Goal: Task Accomplishment & Management: Use online tool/utility

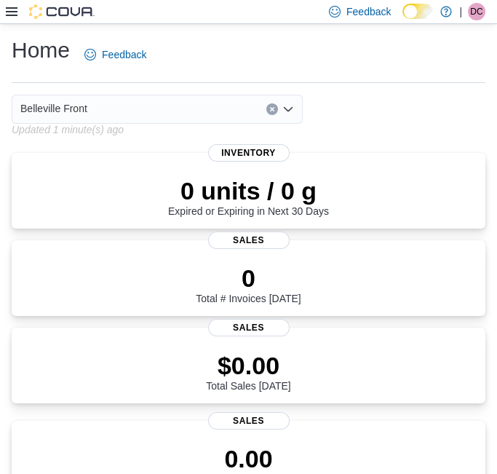
click at [13, 11] on icon at bounding box center [12, 11] width 12 height 9
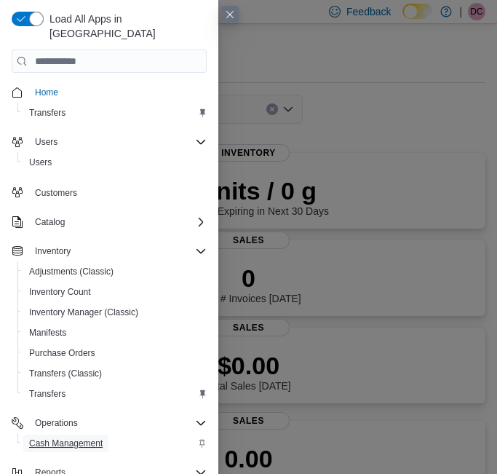
click at [95, 434] on span "Cash Management" at bounding box center [65, 442] width 73 height 17
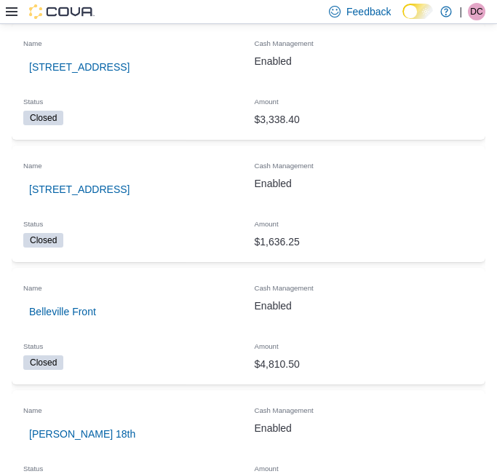
scroll to position [323, 0]
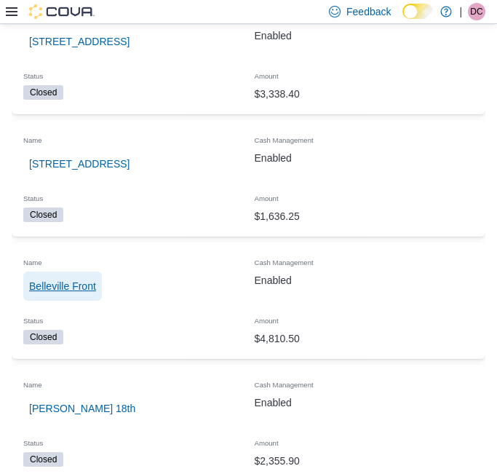
click at [89, 287] on span "Belleville Front" at bounding box center [62, 286] width 67 height 15
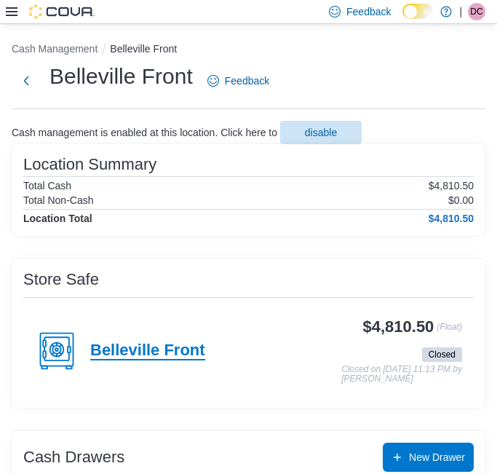
click at [176, 346] on h4 "Belleville Front" at bounding box center [147, 350] width 115 height 19
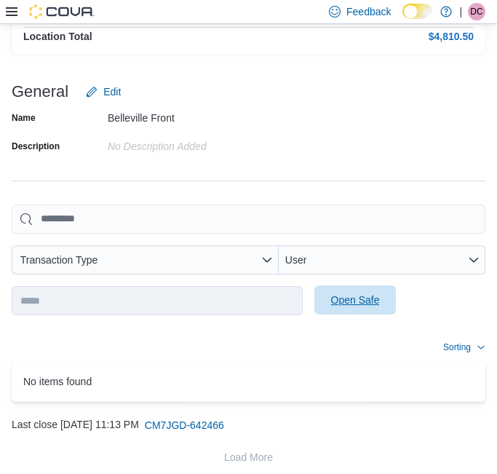
click at [347, 292] on span "Open Safe" at bounding box center [355, 299] width 64 height 29
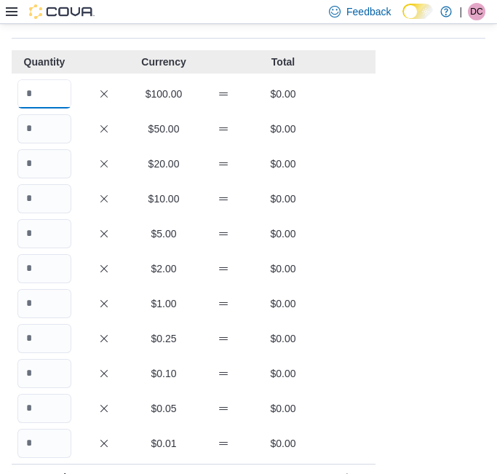
click at [27, 90] on input "Quantity" at bounding box center [44, 93] width 54 height 29
type input "*"
type input "**"
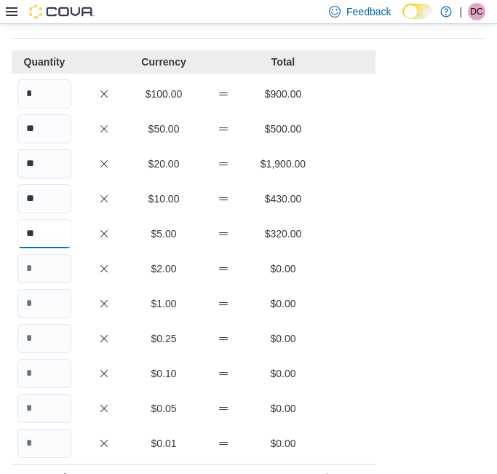
type input "**"
type input "***"
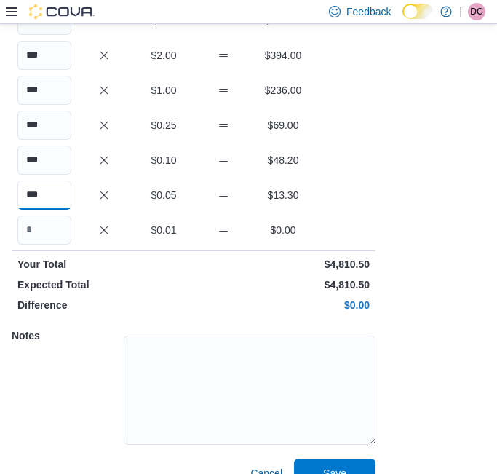
scroll to position [311, 0]
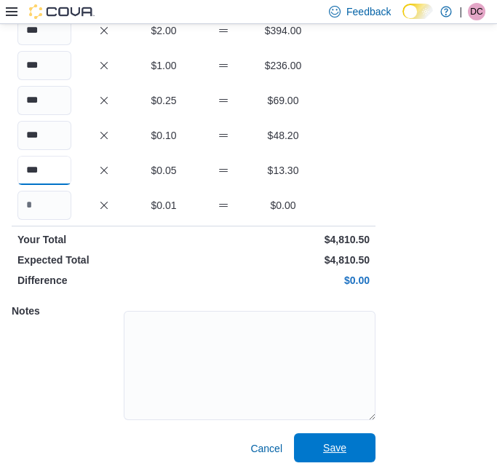
type input "***"
click at [338, 437] on span "Save" at bounding box center [335, 447] width 64 height 29
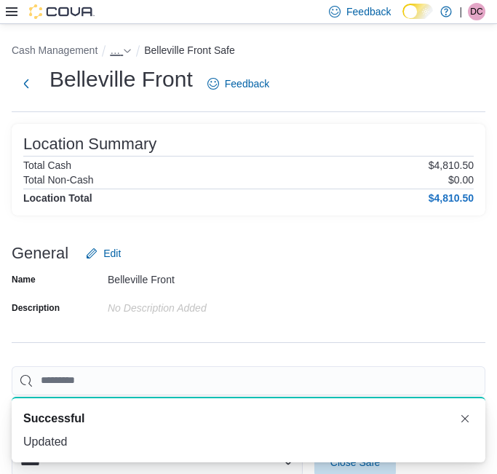
click at [112, 50] on span "…" at bounding box center [115, 50] width 10 height 12
click at [137, 84] on button "Belleville Front" at bounding box center [120, 82] width 67 height 12
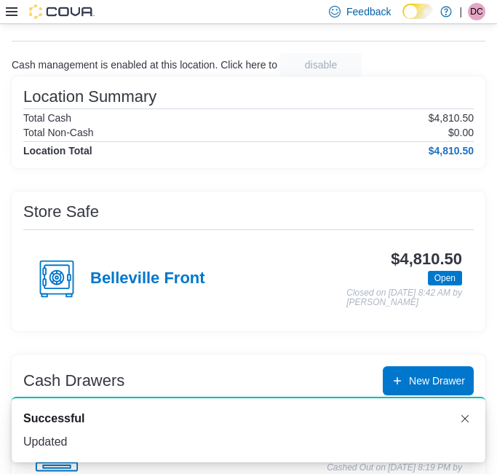
scroll to position [162, 0]
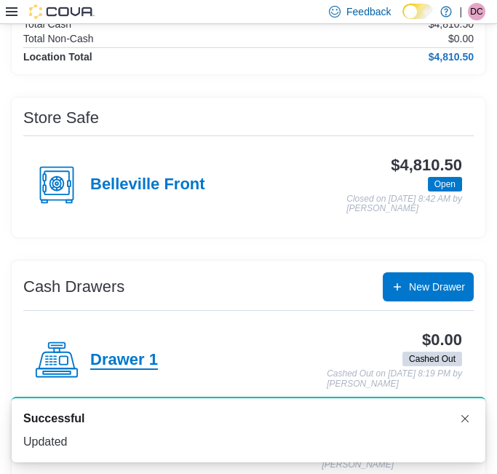
click at [134, 353] on h4 "Drawer 1" at bounding box center [124, 360] width 68 height 19
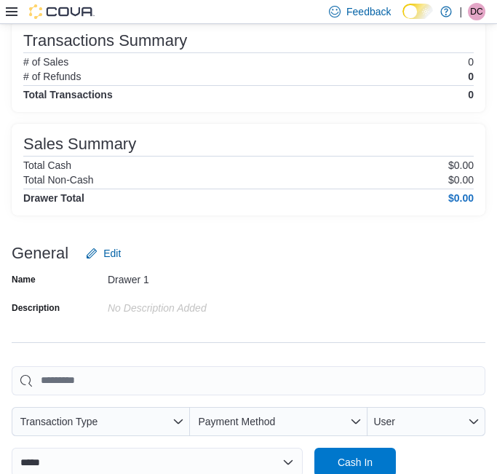
scroll to position [162, 0]
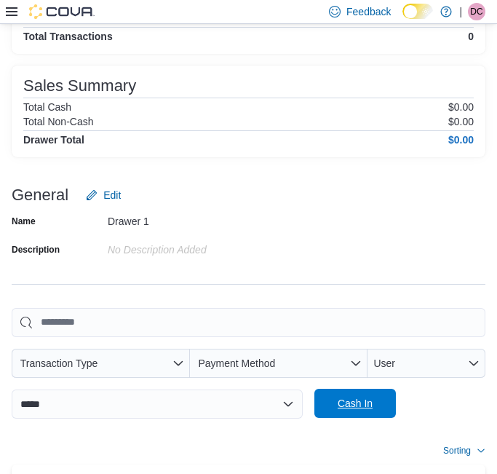
click at [344, 398] on span "Cash In" at bounding box center [355, 403] width 35 height 15
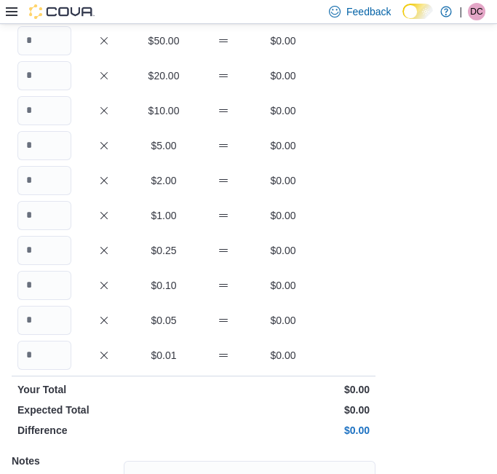
scroll to position [73, 0]
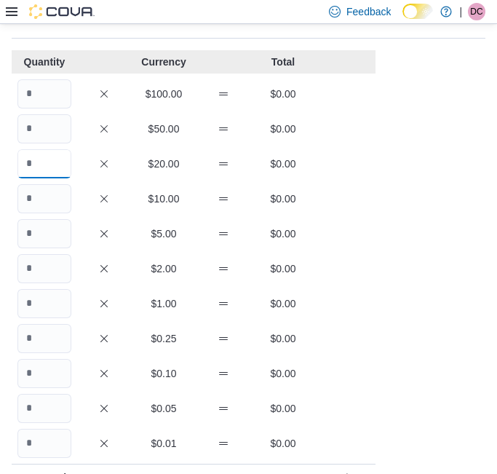
click at [64, 169] on input "Quantity" at bounding box center [44, 163] width 54 height 29
type input "*"
type input "**"
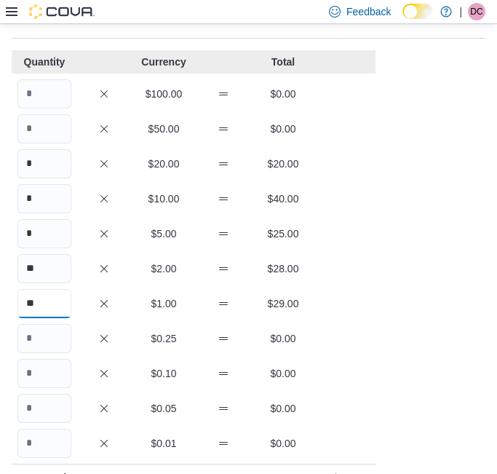
type input "**"
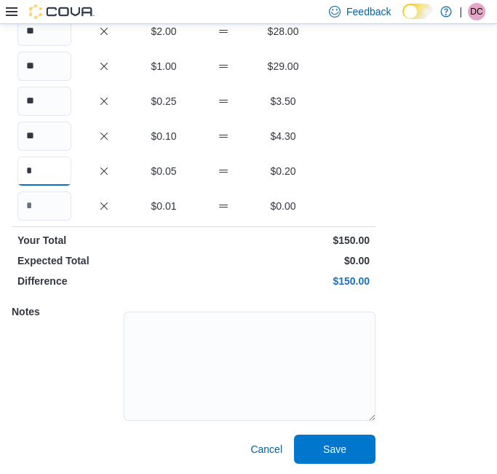
scroll to position [311, 0]
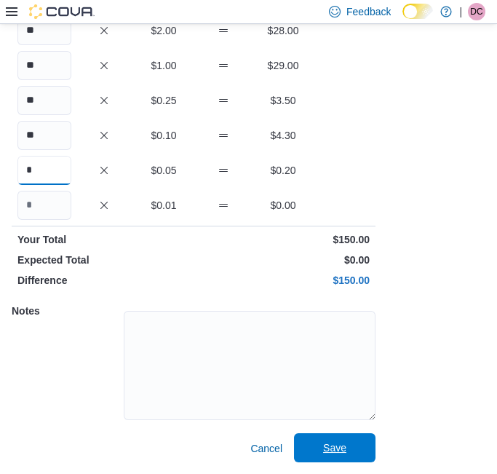
type input "*"
click at [336, 448] on span "Save" at bounding box center [334, 447] width 23 height 15
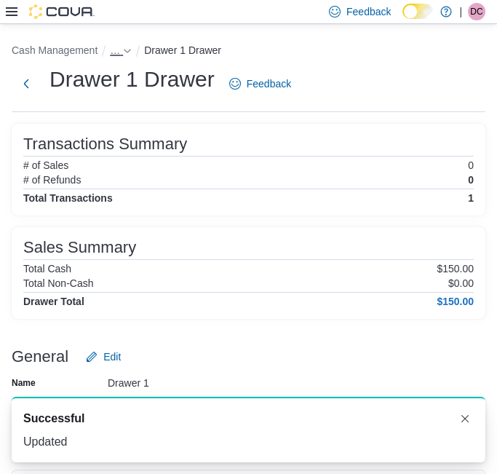
click at [123, 52] on icon "- Clicking this button will toggle a popover dialog." at bounding box center [127, 51] width 9 height 9
click at [132, 80] on button "Belleville Front" at bounding box center [120, 82] width 67 height 12
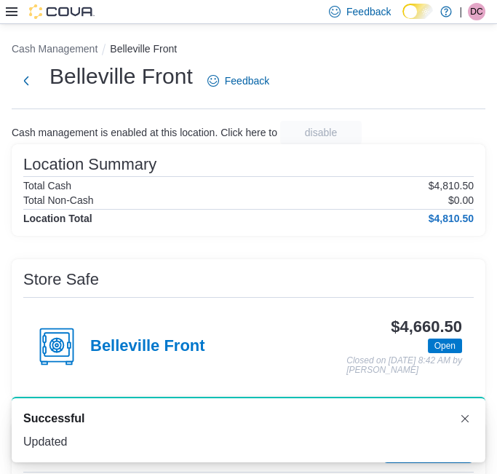
scroll to position [242, 0]
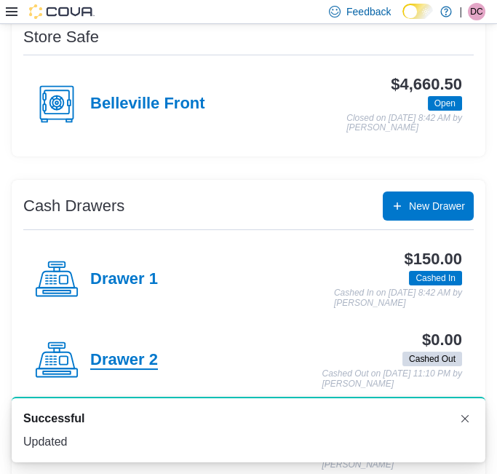
click at [132, 356] on h4 "Drawer 2" at bounding box center [124, 360] width 68 height 19
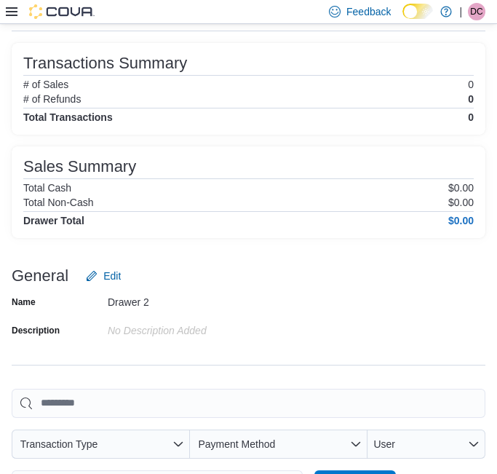
scroll to position [242, 0]
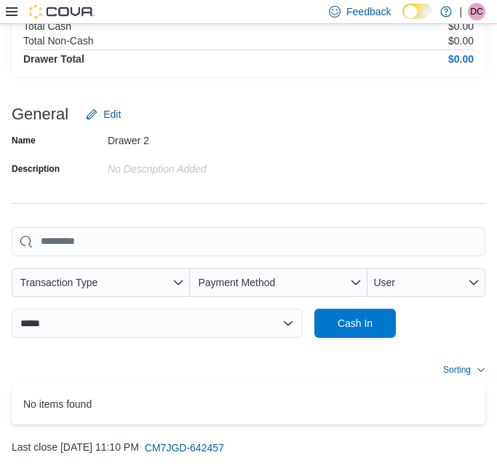
click at [309, 311] on div "**********" at bounding box center [249, 323] width 474 height 29
click at [335, 314] on span "Cash In" at bounding box center [355, 322] width 64 height 29
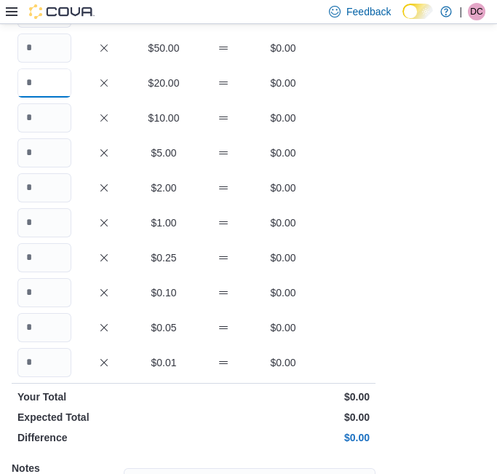
click at [36, 79] on input "Quantity" at bounding box center [44, 82] width 54 height 29
click at [37, 76] on input "*" at bounding box center [44, 82] width 54 height 29
click at [63, 153] on input "Quantity" at bounding box center [44, 152] width 54 height 29
click at [61, 89] on input "*" at bounding box center [44, 82] width 54 height 29
type input "*"
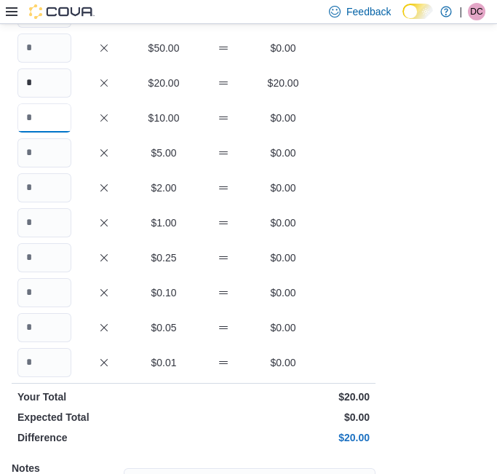
click at [56, 115] on input "Quantity" at bounding box center [44, 117] width 54 height 29
type input "*"
click at [50, 145] on input "Quantity" at bounding box center [44, 152] width 54 height 29
type input "*"
click at [51, 189] on input "Quantity" at bounding box center [44, 187] width 54 height 29
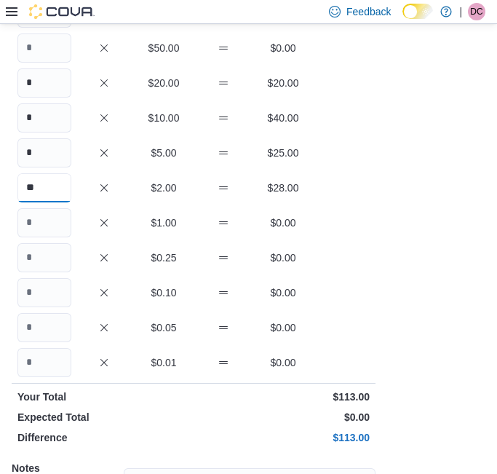
type input "**"
click at [56, 226] on input "Quantity" at bounding box center [44, 222] width 54 height 29
type input "**"
click at [57, 258] on input "Quantity" at bounding box center [44, 257] width 54 height 29
type input "**"
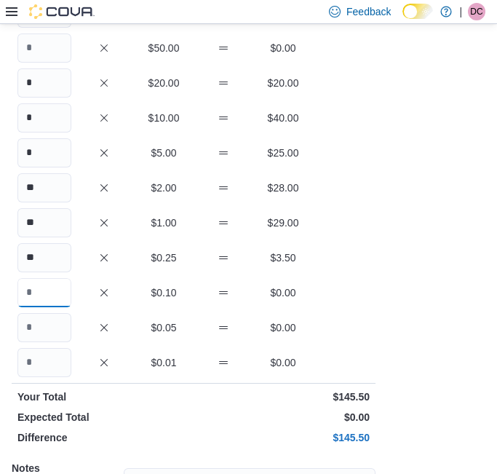
click at [56, 290] on input "Quantity" at bounding box center [44, 292] width 54 height 29
type input "**"
click at [65, 325] on input "Quantity" at bounding box center [44, 327] width 54 height 29
type input "*"
click at [211, 322] on div "* $0.05 $0.20" at bounding box center [194, 327] width 364 height 29
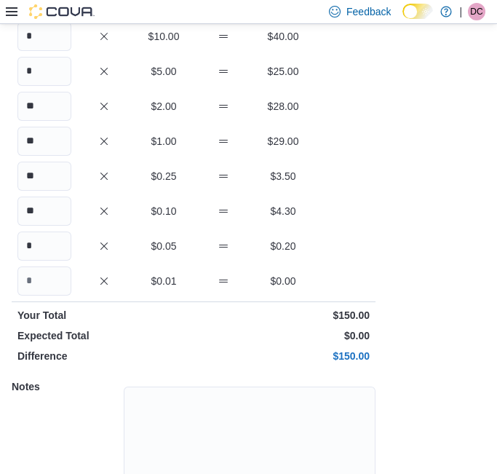
scroll to position [311, 0]
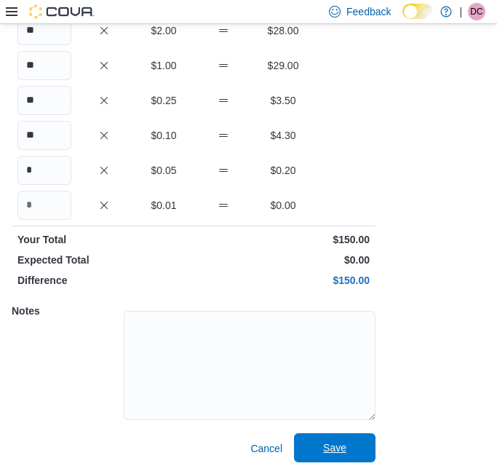
click at [373, 440] on button "Save" at bounding box center [334, 447] width 81 height 29
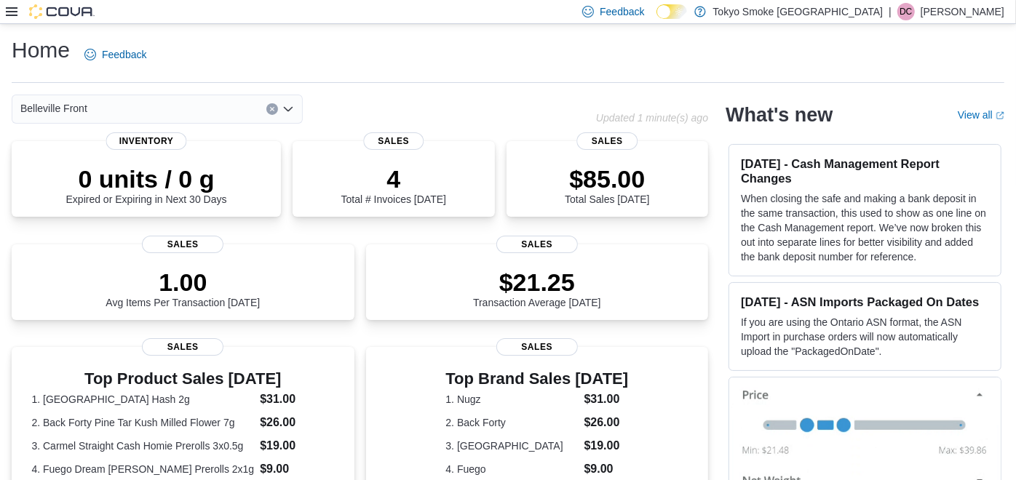
click at [8, 10] on icon at bounding box center [12, 12] width 12 height 12
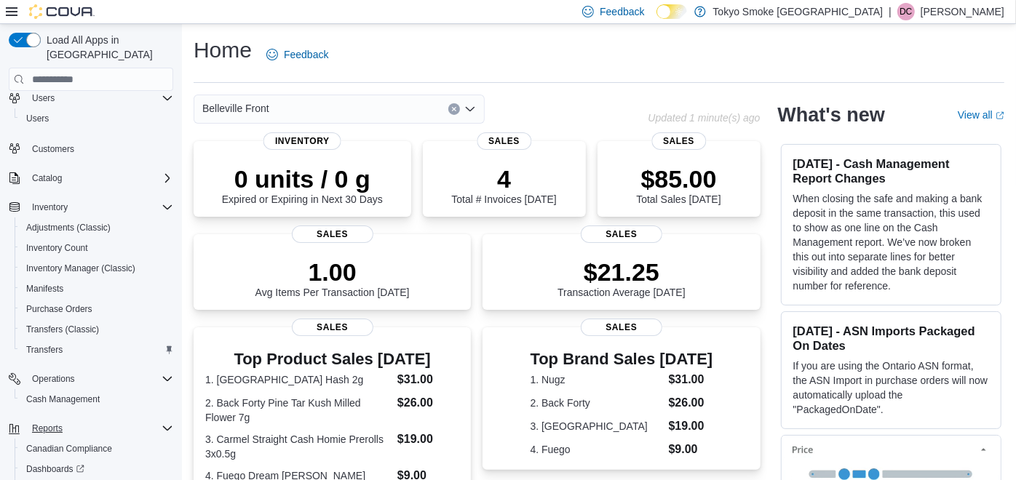
scroll to position [127, 0]
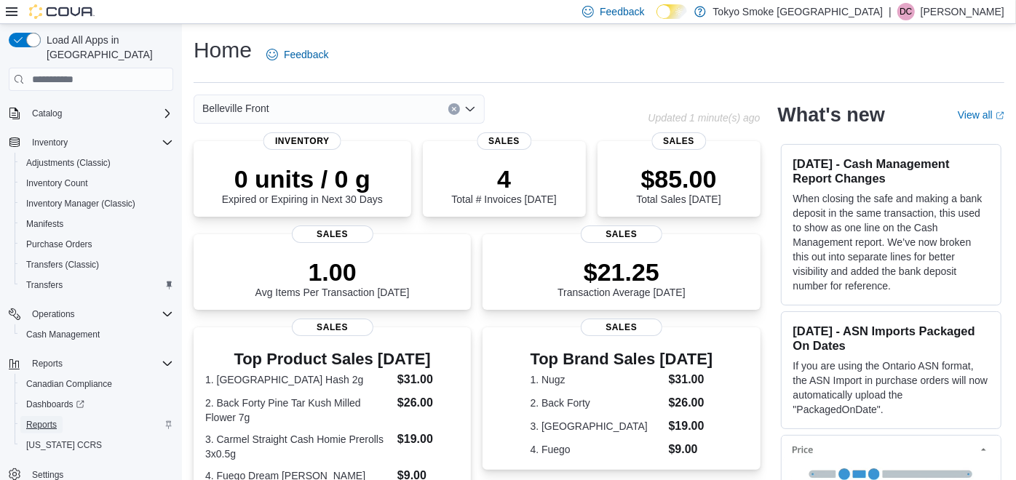
click at [52, 416] on span "Reports" at bounding box center [41, 424] width 31 height 17
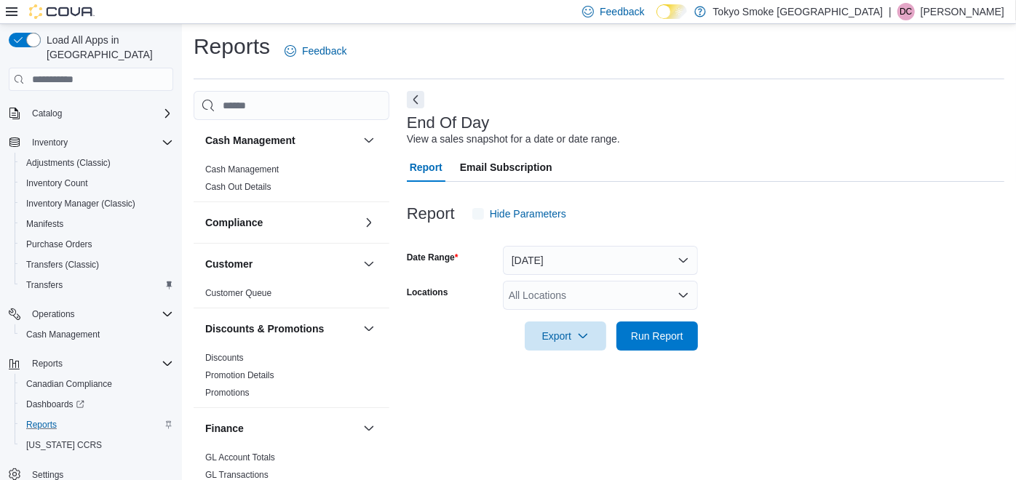
scroll to position [15, 0]
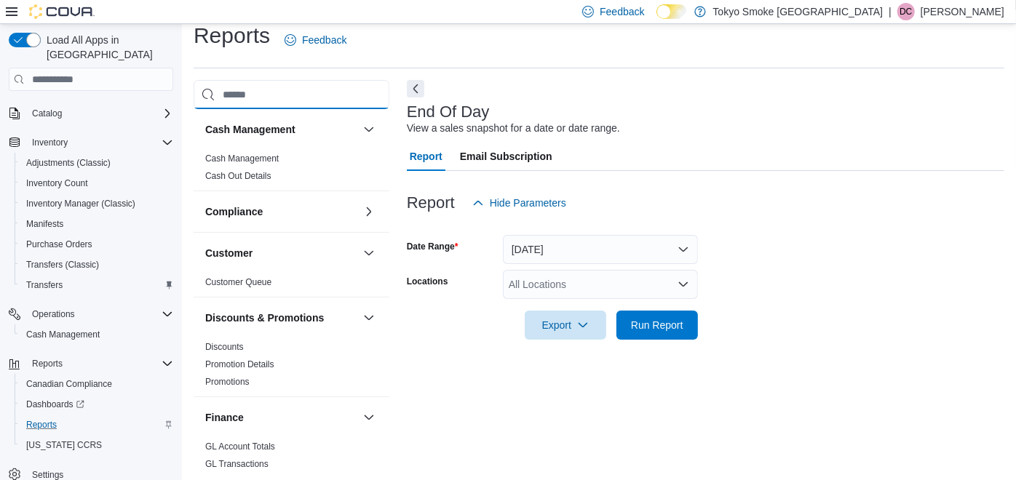
click at [291, 85] on input "search" at bounding box center [292, 94] width 196 height 29
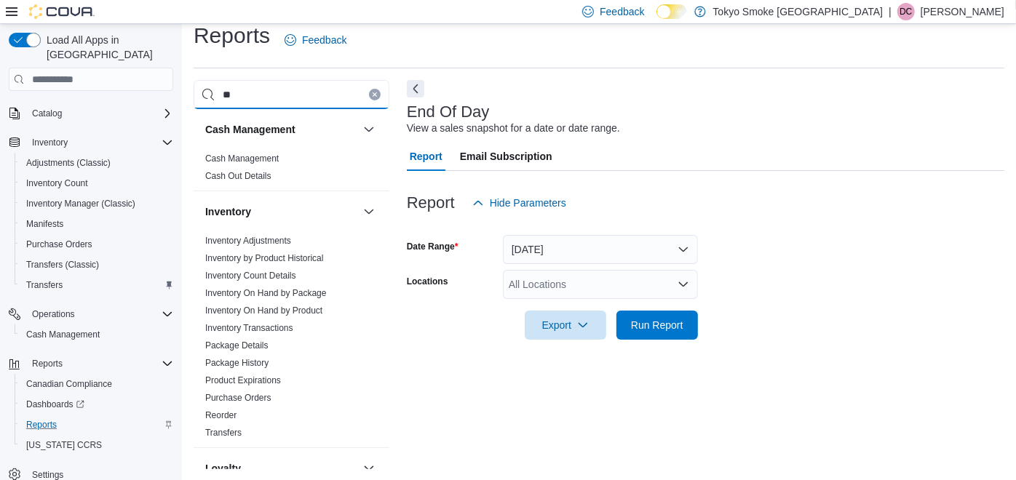
scroll to position [0, 0]
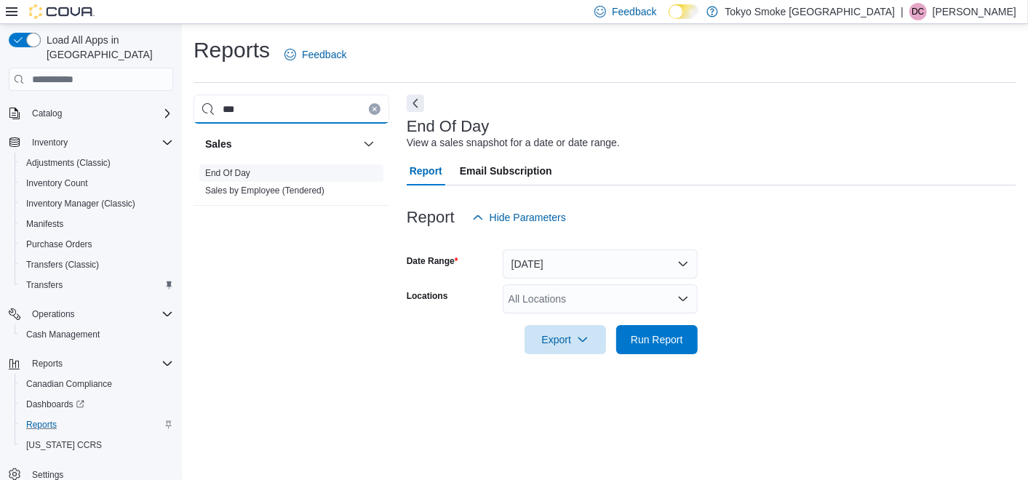
type input "***"
click at [247, 172] on link "End Of Day" at bounding box center [227, 173] width 45 height 10
click at [539, 297] on div "All Locations" at bounding box center [600, 299] width 195 height 29
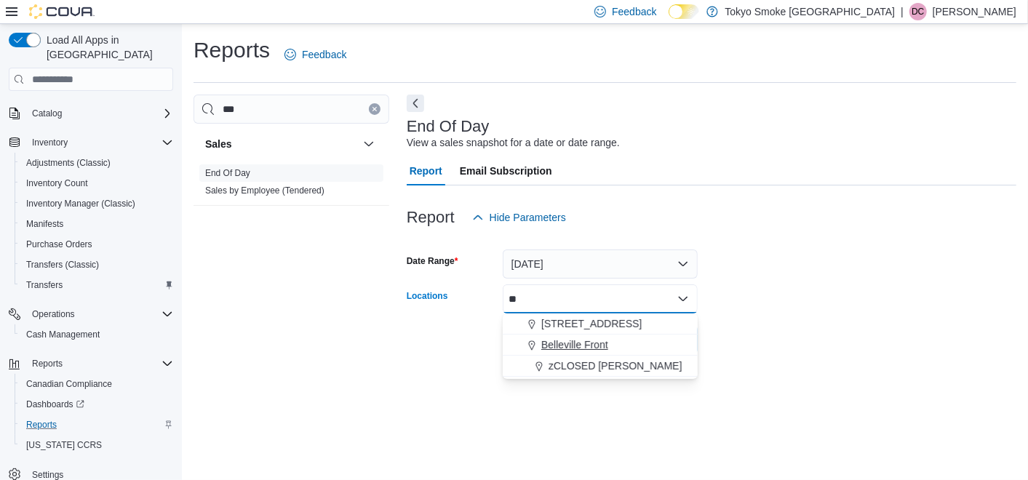
type input "**"
click at [554, 341] on span "Belleville Front" at bounding box center [574, 345] width 67 height 15
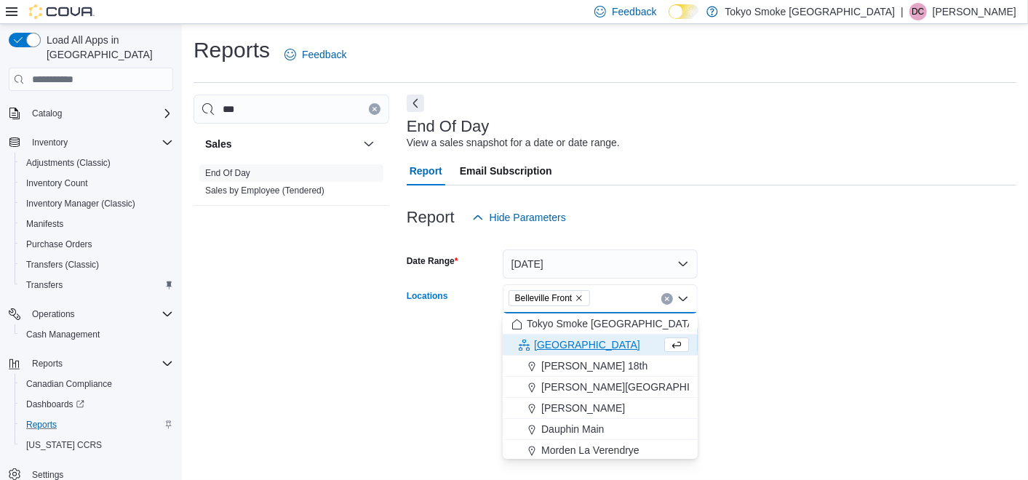
click at [759, 333] on form "Date Range [DATE] Locations [GEOGRAPHIC_DATA] Front Combo box. Selected. [GEOGR…" at bounding box center [712, 293] width 610 height 122
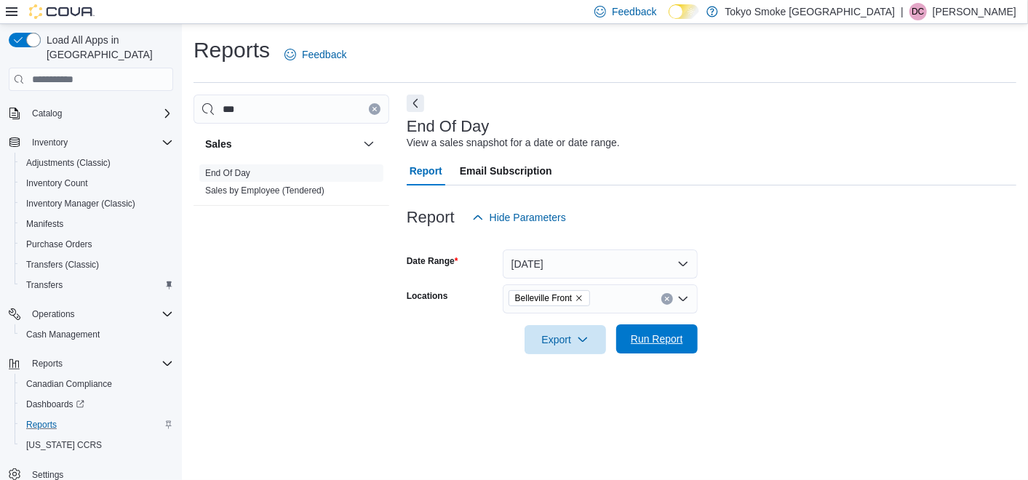
click at [675, 334] on span "Run Report" at bounding box center [657, 339] width 52 height 15
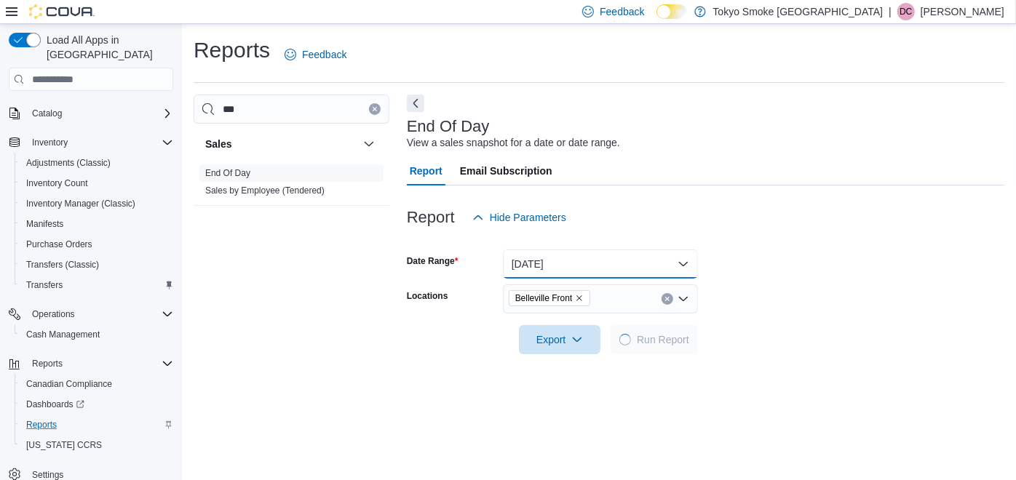
click at [548, 268] on button "[DATE]" at bounding box center [600, 264] width 195 height 29
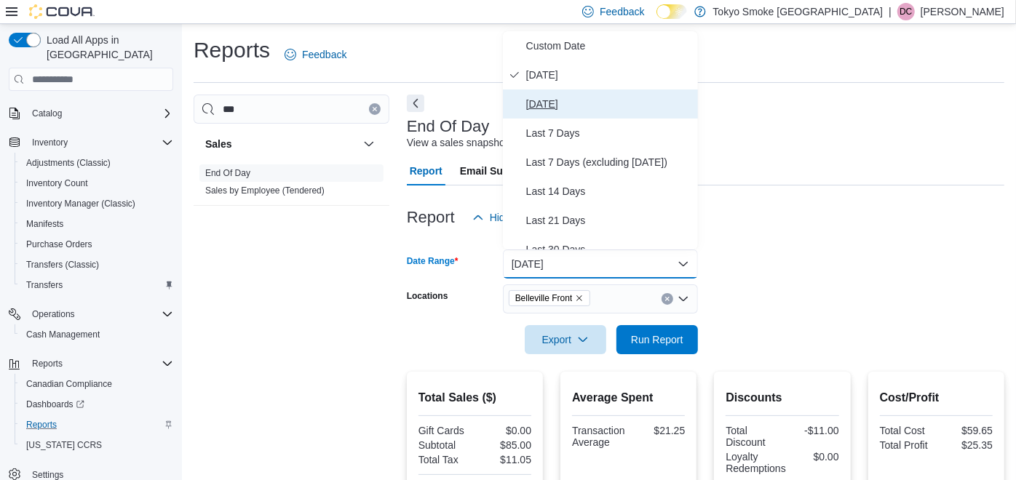
click at [574, 102] on span "[DATE]" at bounding box center [609, 103] width 166 height 17
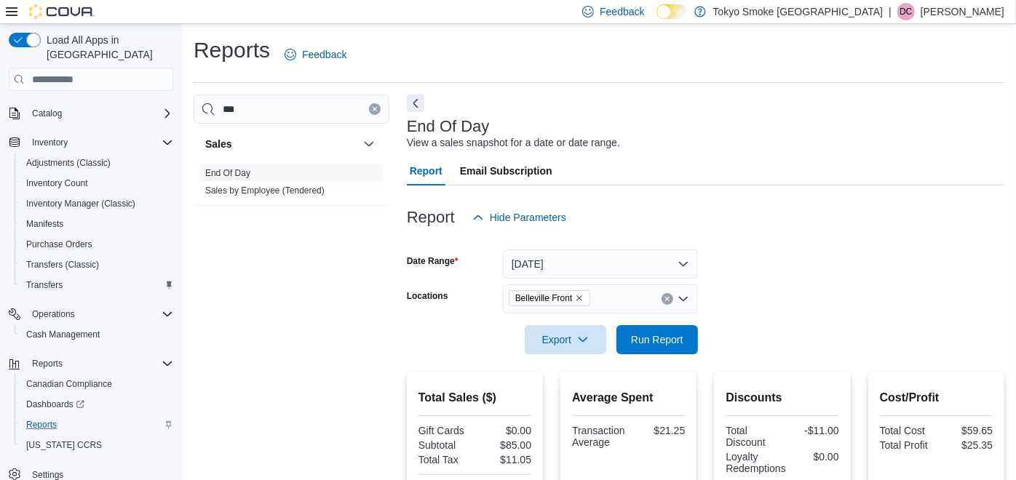
click at [758, 242] on div at bounding box center [705, 240] width 597 height 17
click at [680, 336] on span "Run Report" at bounding box center [657, 339] width 52 height 15
click at [779, 293] on form "Date Range [DATE] Locations [GEOGRAPHIC_DATA] Front Export Run Report" at bounding box center [705, 293] width 597 height 122
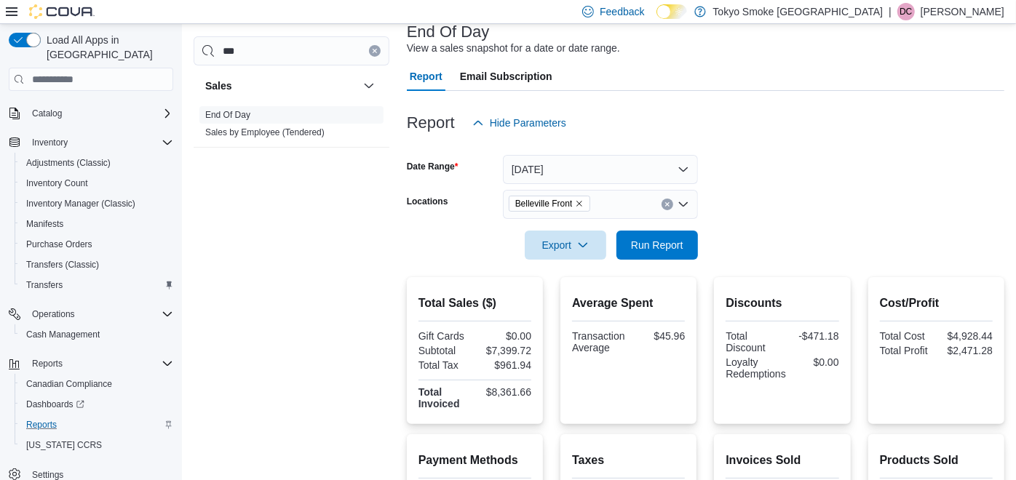
scroll to position [162, 0]
